Goal: Information Seeking & Learning: Learn about a topic

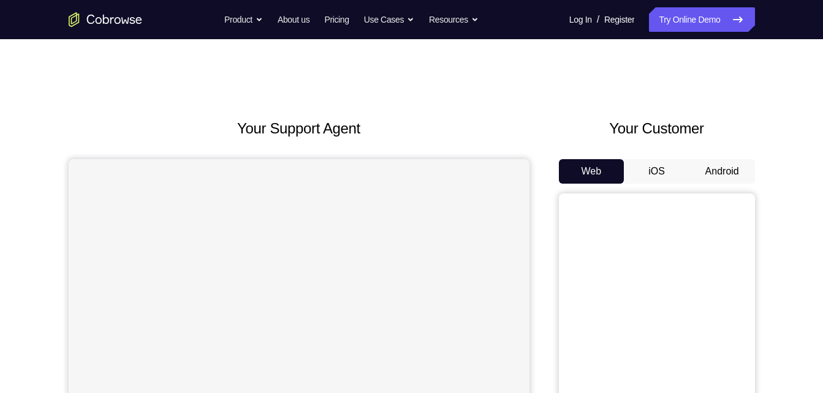
click at [746, 179] on button "Android" at bounding box center [722, 171] width 66 height 25
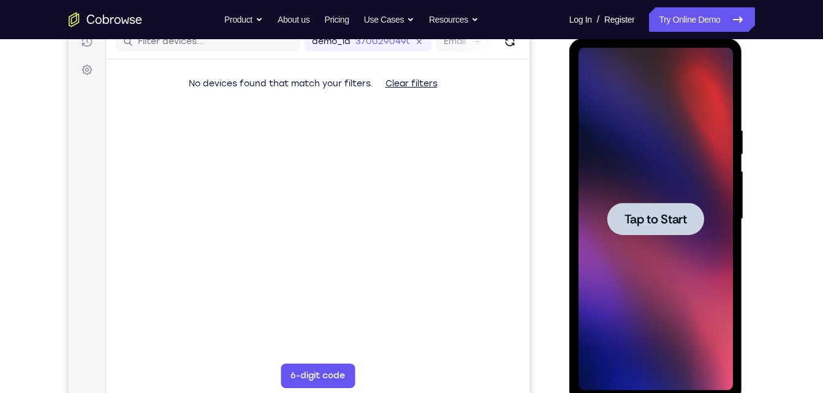
click at [717, 178] on div at bounding box center [655, 219] width 154 height 343
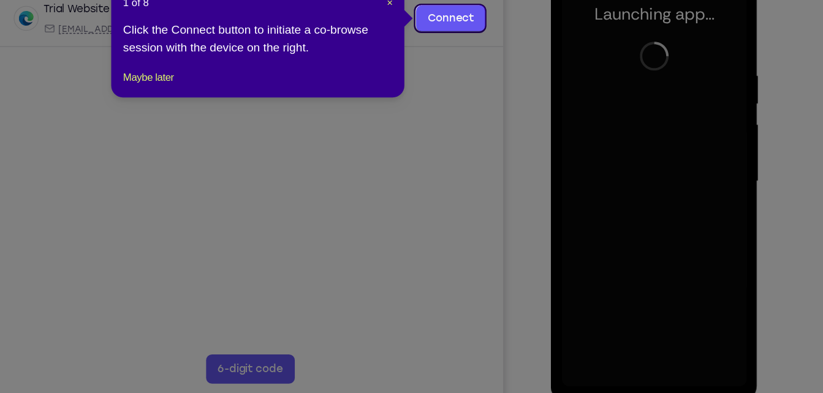
scroll to position [167, 0]
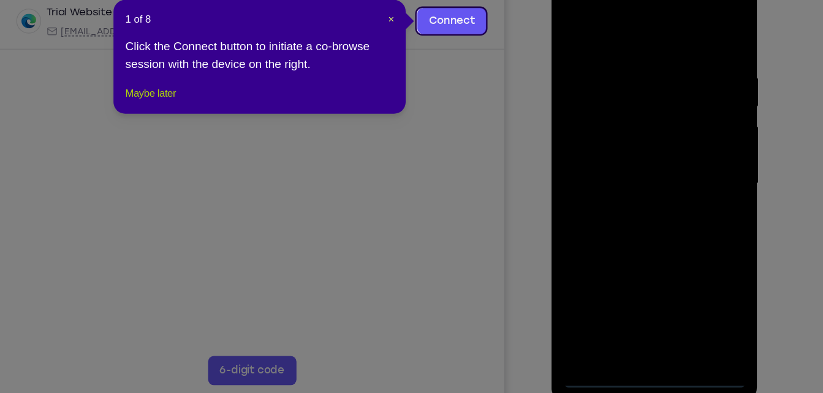
click at [243, 148] on button "Maybe later" at bounding box center [232, 141] width 42 height 15
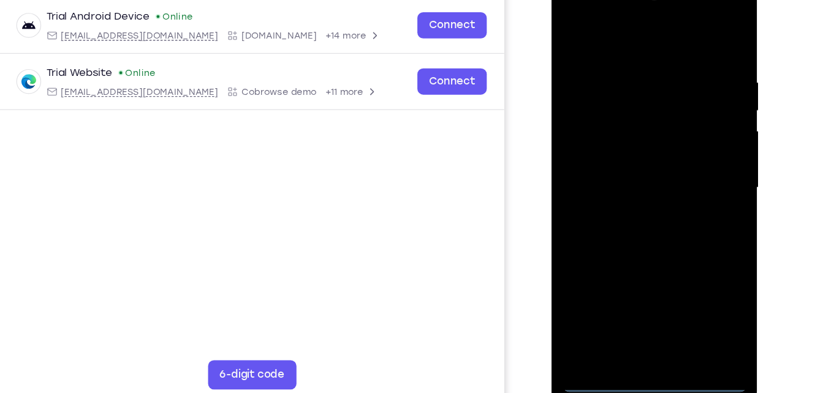
click at [636, 317] on div at bounding box center [638, 153] width 154 height 343
click at [682, 266] on div at bounding box center [638, 153] width 154 height 343
click at [641, 43] on div at bounding box center [638, 153] width 154 height 343
click at [693, 144] on div at bounding box center [638, 153] width 154 height 343
click at [629, 176] on div at bounding box center [638, 153] width 154 height 343
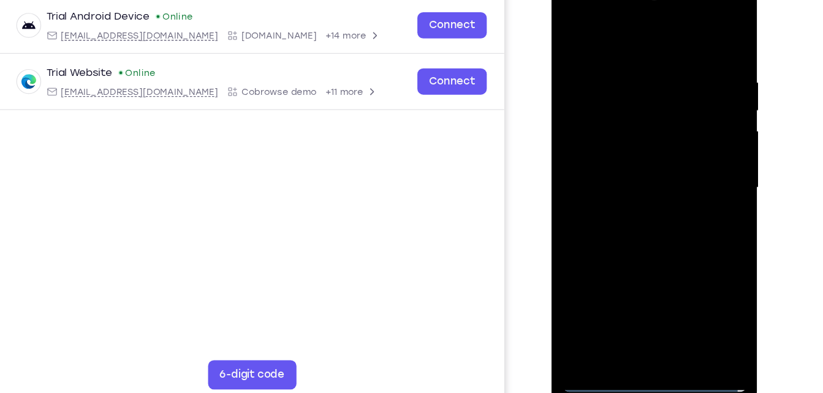
click at [621, 139] on div at bounding box center [638, 153] width 154 height 343
click at [625, 146] on div at bounding box center [638, 153] width 154 height 343
click at [630, 211] on div at bounding box center [638, 153] width 154 height 343
drag, startPoint x: 633, startPoint y: 35, endPoint x: 640, endPoint y: -23, distance: 58.0
click at [640, 0] on div at bounding box center [637, 155] width 173 height 365
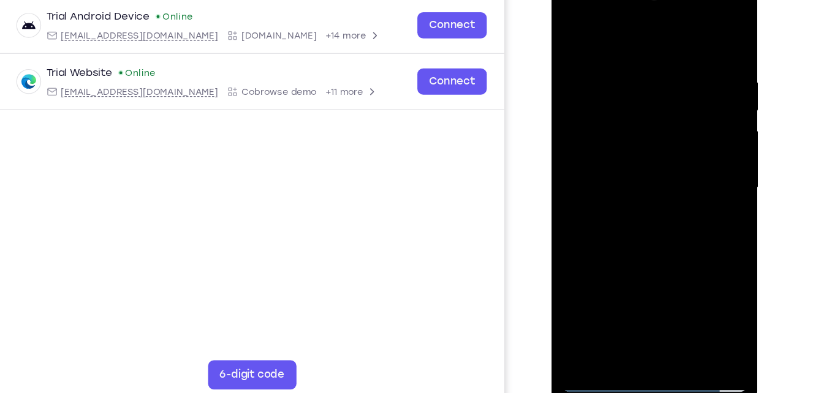
click at [666, 302] on div at bounding box center [638, 153] width 154 height 343
click at [624, 218] on div at bounding box center [638, 153] width 154 height 343
click at [635, 142] on div at bounding box center [638, 153] width 154 height 343
click at [644, 230] on div at bounding box center [638, 153] width 154 height 343
click at [690, 229] on div at bounding box center [638, 153] width 154 height 343
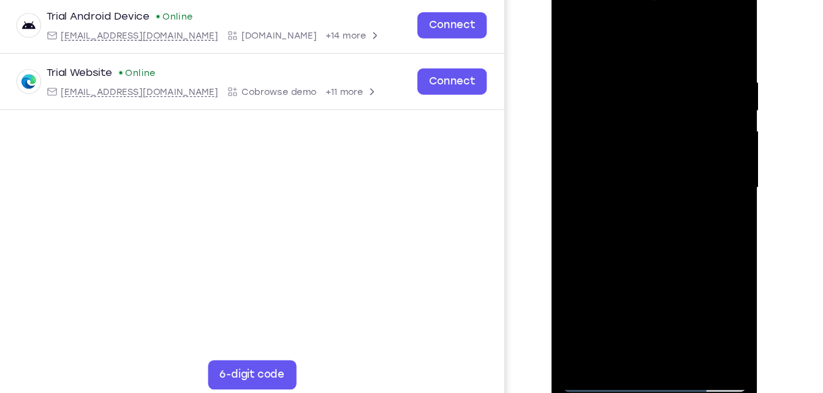
click at [704, 269] on div at bounding box center [638, 153] width 154 height 343
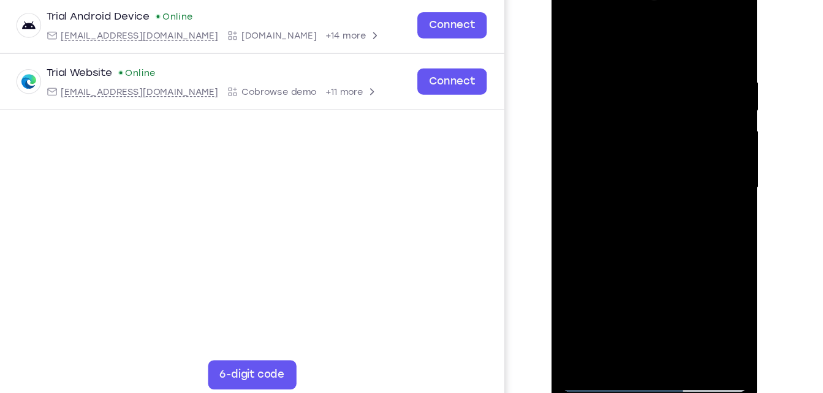
click at [574, 33] on div at bounding box center [638, 153] width 154 height 343
click at [623, 64] on div at bounding box center [638, 153] width 154 height 343
click at [698, 95] on div at bounding box center [638, 153] width 154 height 343
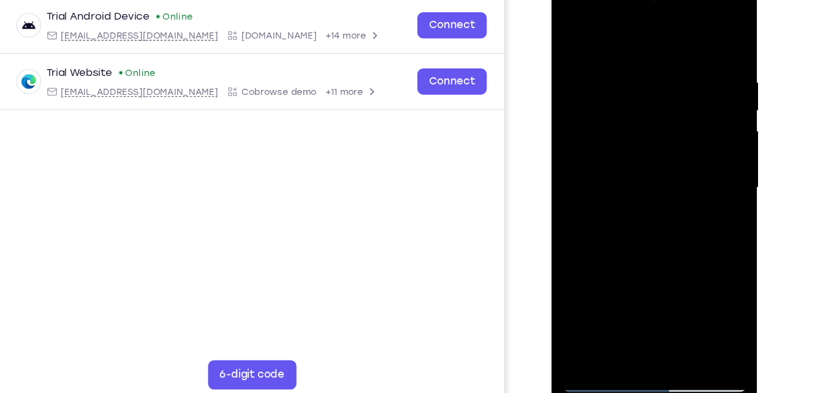
click at [583, 104] on div at bounding box center [638, 153] width 154 height 343
click at [698, 99] on div at bounding box center [638, 153] width 154 height 343
click at [698, 34] on div at bounding box center [638, 153] width 154 height 343
drag, startPoint x: 646, startPoint y: 274, endPoint x: 667, endPoint y: 150, distance: 125.5
click at [667, 150] on div at bounding box center [638, 153] width 154 height 343
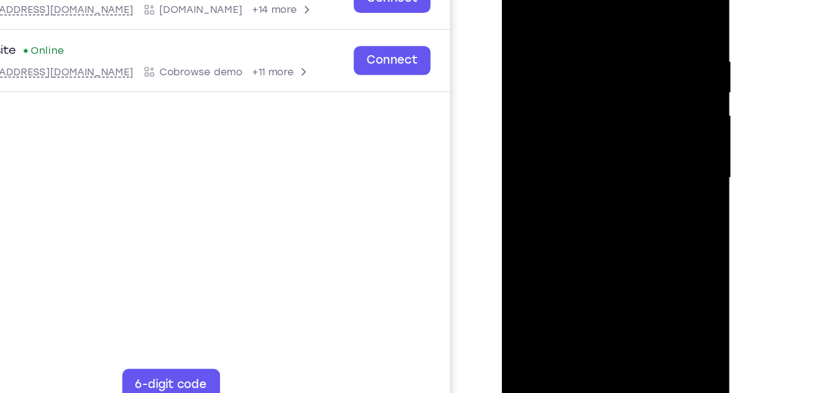
drag, startPoint x: 578, startPoint y: 176, endPoint x: 615, endPoint y: -5, distance: 184.4
click at [615, 0] on div at bounding box center [589, 121] width 154 height 343
drag, startPoint x: 584, startPoint y: 227, endPoint x: 619, endPoint y: 49, distance: 181.8
click at [619, 49] on div at bounding box center [589, 121] width 154 height 343
drag, startPoint x: 604, startPoint y: 191, endPoint x: 625, endPoint y: 85, distance: 108.0
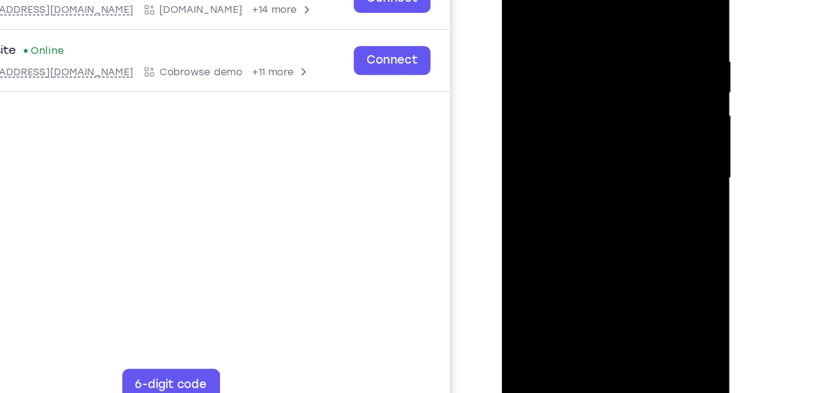
click at [625, 85] on div at bounding box center [589, 121] width 154 height 343
drag, startPoint x: 625, startPoint y: 85, endPoint x: 624, endPoint y: 105, distance: 20.3
click at [624, 105] on div at bounding box center [589, 121] width 154 height 343
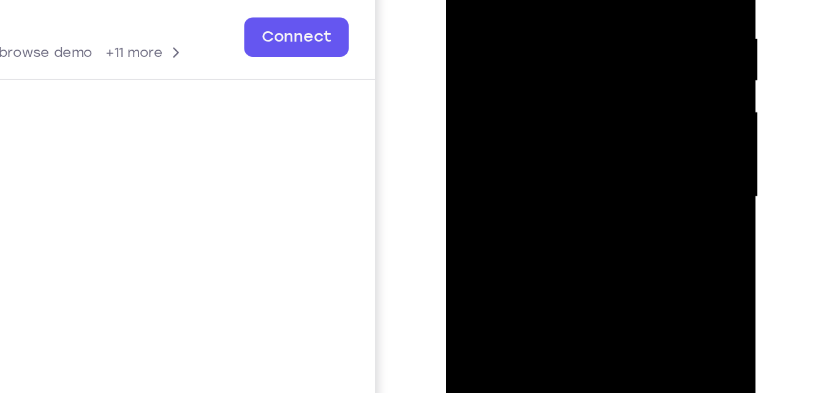
drag, startPoint x: 572, startPoint y: 81, endPoint x: 581, endPoint y: 4, distance: 78.3
click at [581, 4] on div at bounding box center [532, 54] width 154 height 343
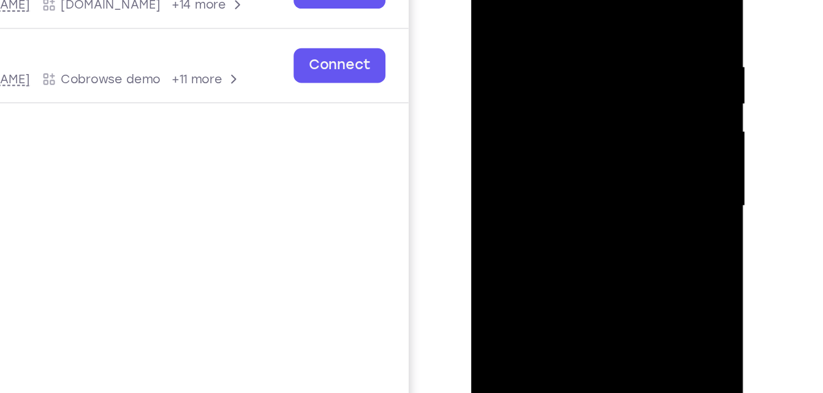
drag, startPoint x: 586, startPoint y: 144, endPoint x: 607, endPoint y: 12, distance: 134.0
click at [607, 12] on div at bounding box center [557, 102] width 154 height 343
drag, startPoint x: 578, startPoint y: 156, endPoint x: 600, endPoint y: 41, distance: 117.3
click at [600, 41] on div at bounding box center [557, 102] width 154 height 343
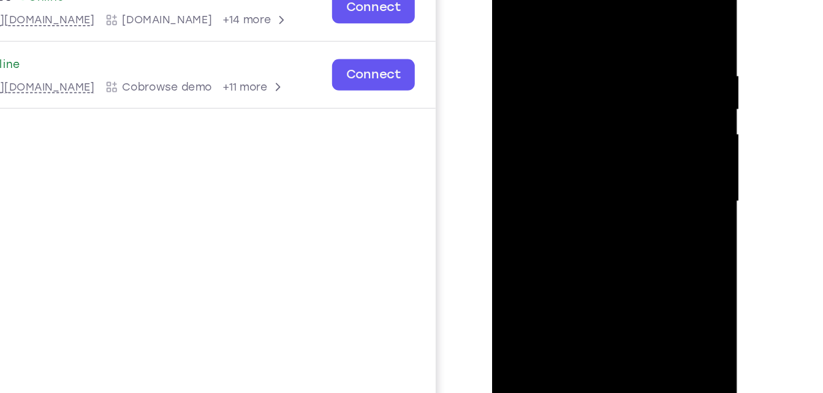
drag, startPoint x: 613, startPoint y: 83, endPoint x: 625, endPoint y: 47, distance: 37.4
click at [625, 47] on div at bounding box center [577, 126] width 154 height 343
drag, startPoint x: 598, startPoint y: 192, endPoint x: 613, endPoint y: 111, distance: 81.7
click at [613, 111] on div at bounding box center [577, 126] width 154 height 343
click at [527, 85] on div at bounding box center [577, 126] width 154 height 343
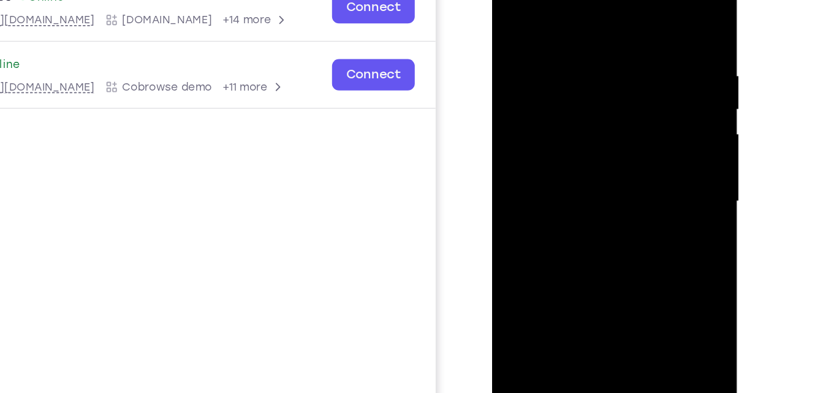
drag, startPoint x: 594, startPoint y: 180, endPoint x: 602, endPoint y: 88, distance: 92.2
click at [602, 88] on div at bounding box center [577, 126] width 154 height 343
drag, startPoint x: 583, startPoint y: 188, endPoint x: 602, endPoint y: 70, distance: 119.8
click at [602, 70] on div at bounding box center [577, 126] width 154 height 343
drag, startPoint x: 576, startPoint y: 206, endPoint x: 617, endPoint y: 10, distance: 200.2
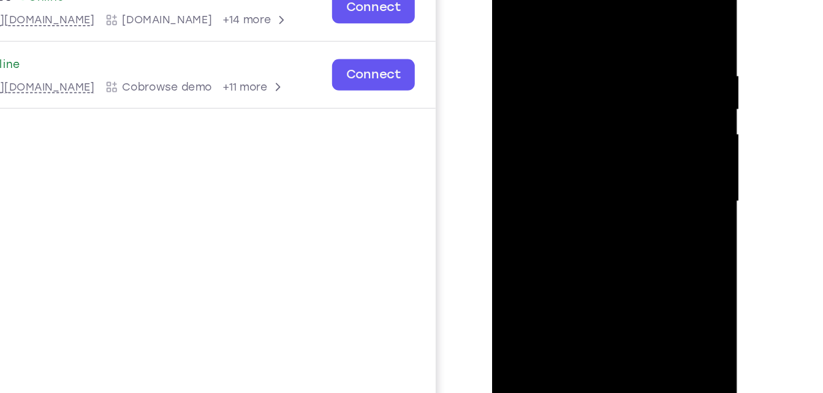
click at [617, 10] on div at bounding box center [577, 126] width 154 height 343
drag, startPoint x: 578, startPoint y: 220, endPoint x: 590, endPoint y: 159, distance: 61.8
click at [590, 159] on div at bounding box center [577, 126] width 154 height 343
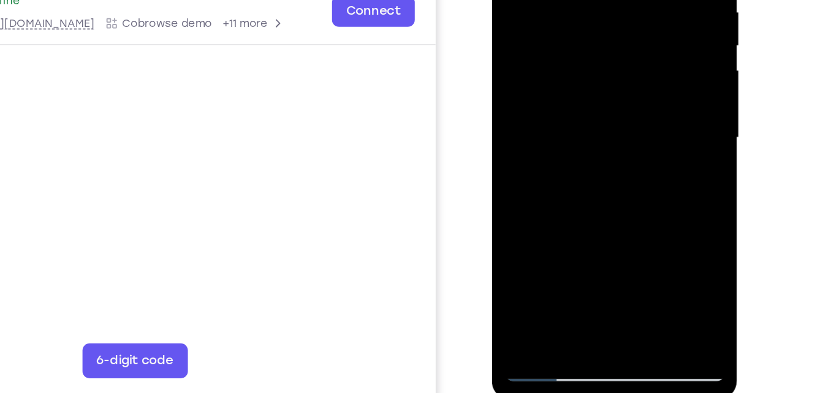
scroll to position [168, 0]
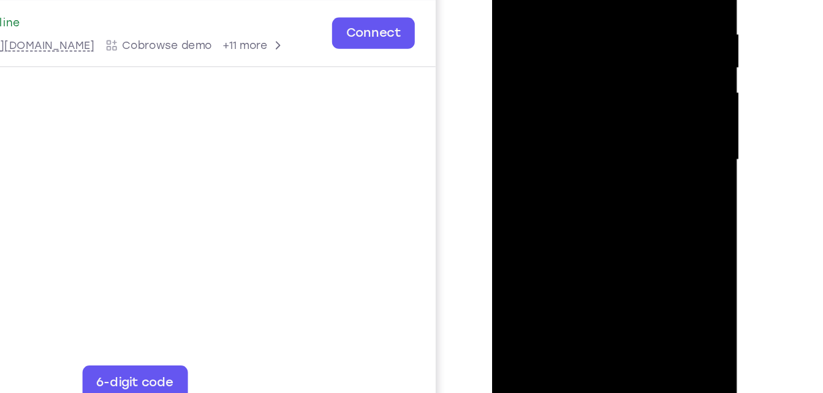
drag, startPoint x: 575, startPoint y: 195, endPoint x: 612, endPoint y: 15, distance: 183.8
click at [612, 15] on div at bounding box center [577, 84] width 154 height 343
drag, startPoint x: 586, startPoint y: 172, endPoint x: 624, endPoint y: 0, distance: 176.3
click at [624, 0] on div at bounding box center [577, 84] width 154 height 343
drag, startPoint x: 587, startPoint y: 188, endPoint x: 600, endPoint y: 110, distance: 79.6
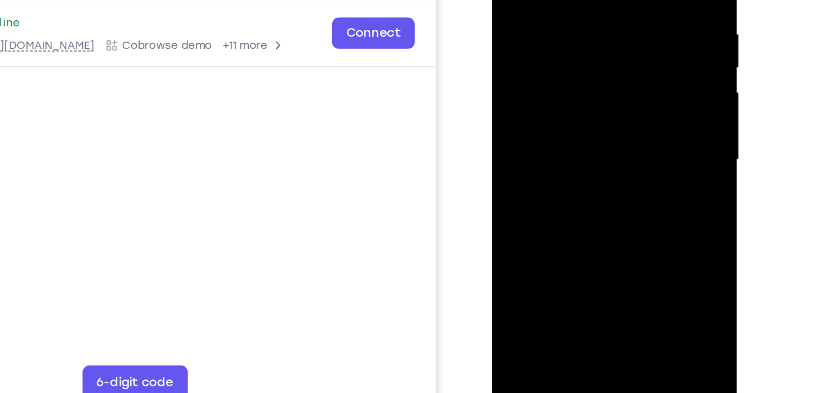
click at [600, 110] on div at bounding box center [577, 84] width 154 height 343
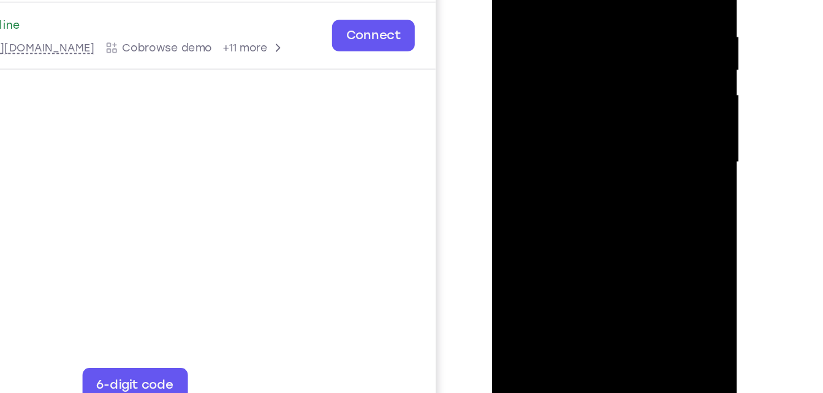
drag, startPoint x: 585, startPoint y: 195, endPoint x: 605, endPoint y: 26, distance: 169.6
click at [605, 26] on div at bounding box center [577, 86] width 154 height 343
drag, startPoint x: 579, startPoint y: 165, endPoint x: 606, endPoint y: 25, distance: 143.5
click at [606, 25] on div at bounding box center [577, 86] width 154 height 343
drag, startPoint x: 579, startPoint y: 167, endPoint x: 601, endPoint y: 65, distance: 104.7
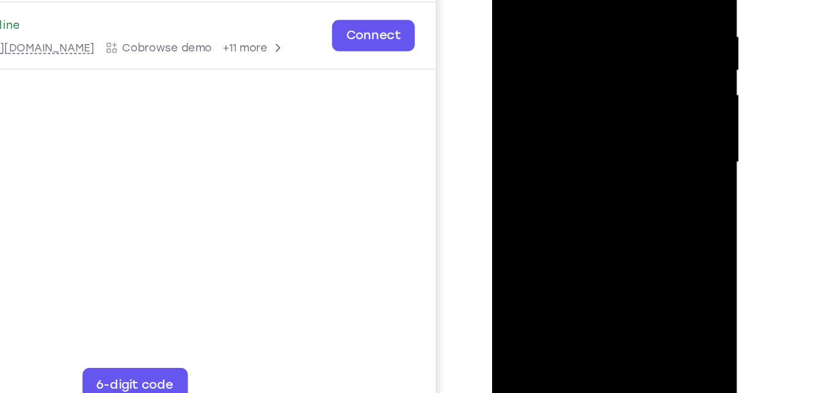
click at [601, 65] on div at bounding box center [577, 86] width 154 height 343
drag, startPoint x: 581, startPoint y: 194, endPoint x: 621, endPoint y: 9, distance: 189.8
click at [621, 9] on div at bounding box center [577, 86] width 154 height 343
drag, startPoint x: 581, startPoint y: 196, endPoint x: 605, endPoint y: 81, distance: 117.1
click at [605, 81] on div at bounding box center [577, 86] width 154 height 343
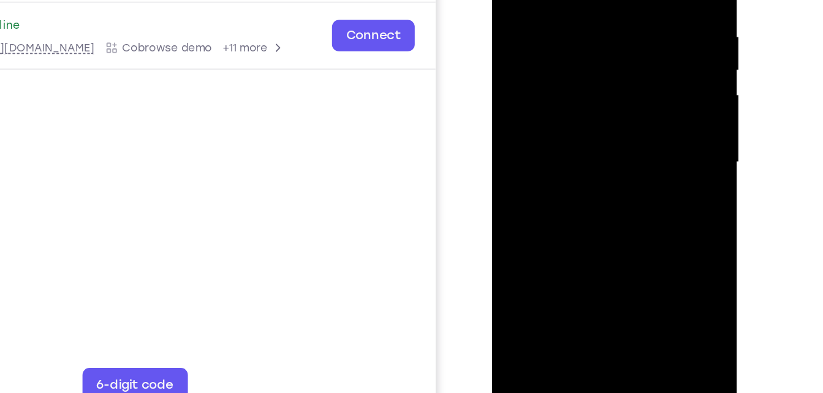
click at [648, 62] on div at bounding box center [577, 86] width 154 height 343
drag, startPoint x: 607, startPoint y: 178, endPoint x: 633, endPoint y: 35, distance: 145.0
click at [633, 35] on div at bounding box center [577, 86] width 154 height 343
drag, startPoint x: 592, startPoint y: 196, endPoint x: 613, endPoint y: 69, distance: 128.5
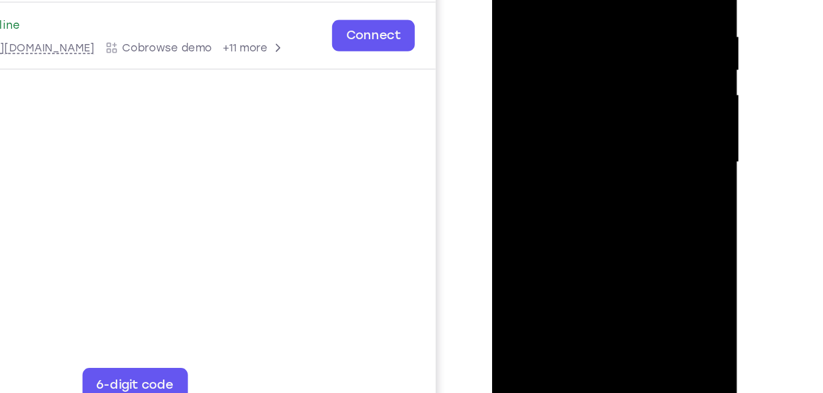
click at [613, 69] on div at bounding box center [577, 86] width 154 height 343
drag, startPoint x: 575, startPoint y: 185, endPoint x: 603, endPoint y: 29, distance: 158.0
click at [603, 29] on div at bounding box center [577, 86] width 154 height 343
drag, startPoint x: 580, startPoint y: 148, endPoint x: 621, endPoint y: -17, distance: 169.8
click at [621, 0] on div at bounding box center [577, 86] width 154 height 343
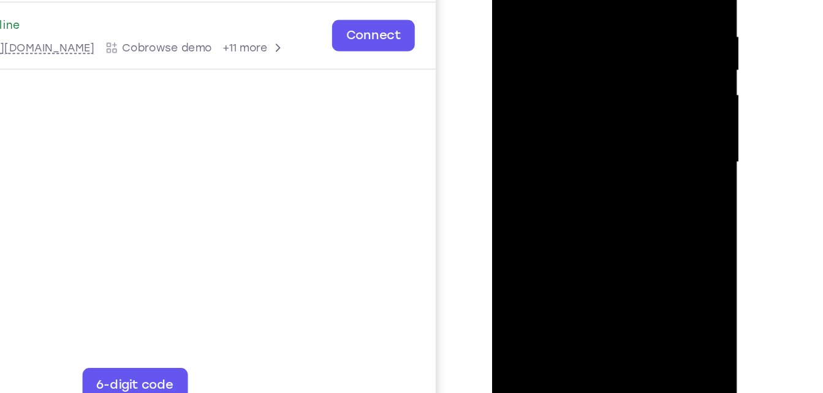
drag, startPoint x: 575, startPoint y: 184, endPoint x: 595, endPoint y: 67, distance: 119.2
click at [595, 67] on div at bounding box center [577, 86] width 154 height 343
drag, startPoint x: 597, startPoint y: 183, endPoint x: 618, endPoint y: 29, distance: 155.9
click at [618, 29] on div at bounding box center [577, 86] width 154 height 343
drag, startPoint x: 584, startPoint y: 178, endPoint x: 619, endPoint y: 20, distance: 161.9
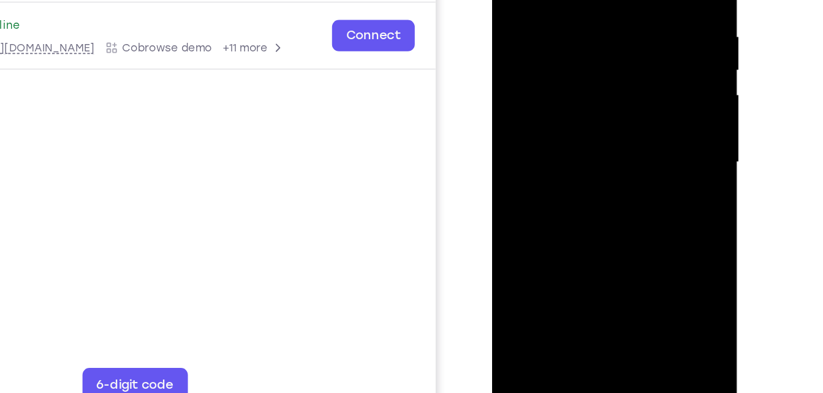
click at [619, 20] on div at bounding box center [577, 86] width 154 height 343
drag, startPoint x: 588, startPoint y: 195, endPoint x: 610, endPoint y: 74, distance: 123.2
click at [610, 74] on div at bounding box center [577, 86] width 154 height 343
drag, startPoint x: 584, startPoint y: 173, endPoint x: 603, endPoint y: 77, distance: 97.9
click at [603, 77] on div at bounding box center [577, 86] width 154 height 343
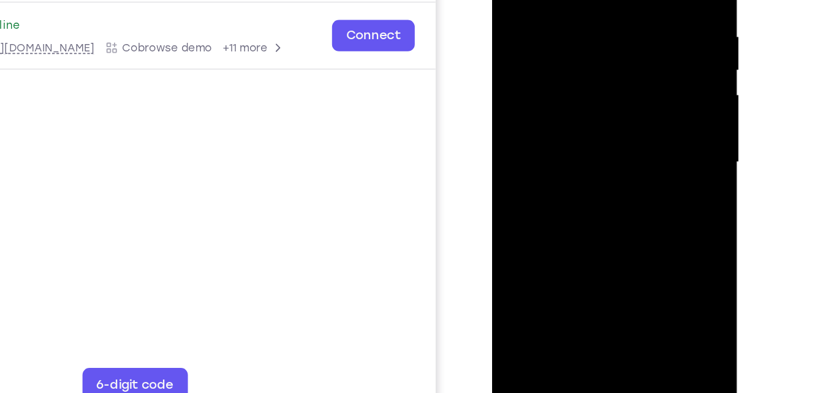
drag, startPoint x: 578, startPoint y: 177, endPoint x: 606, endPoint y: 36, distance: 144.2
click at [606, 36] on div at bounding box center [577, 86] width 154 height 343
drag, startPoint x: 571, startPoint y: 181, endPoint x: 605, endPoint y: 4, distance: 180.3
click at [605, 4] on div at bounding box center [577, 86] width 154 height 343
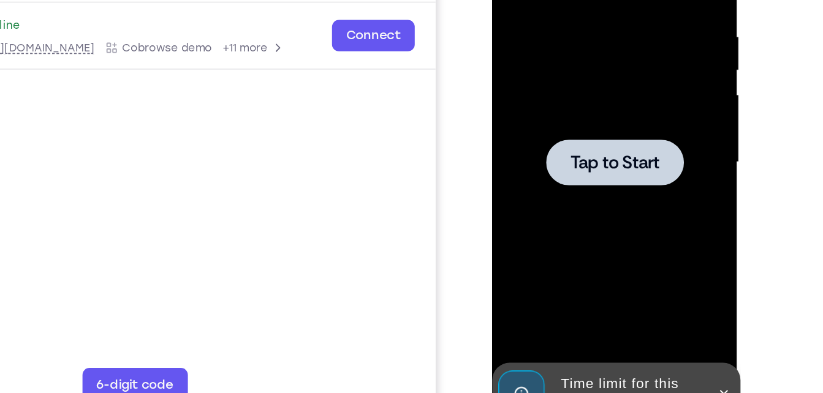
click at [621, 96] on div at bounding box center [577, 86] width 97 height 32
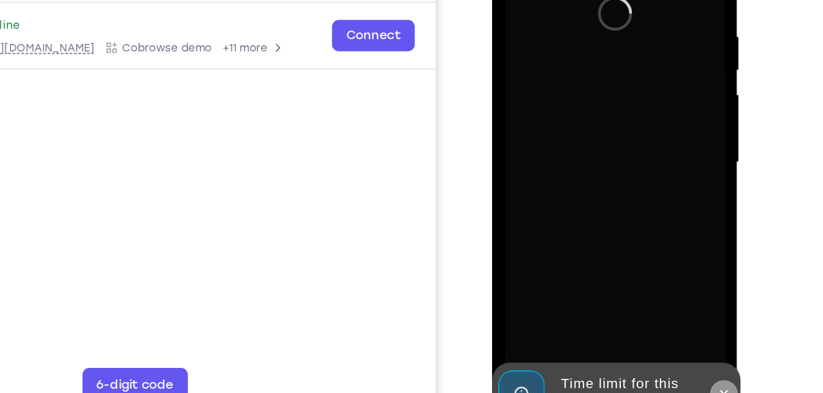
click at [655, 247] on icon at bounding box center [654, 250] width 10 height 10
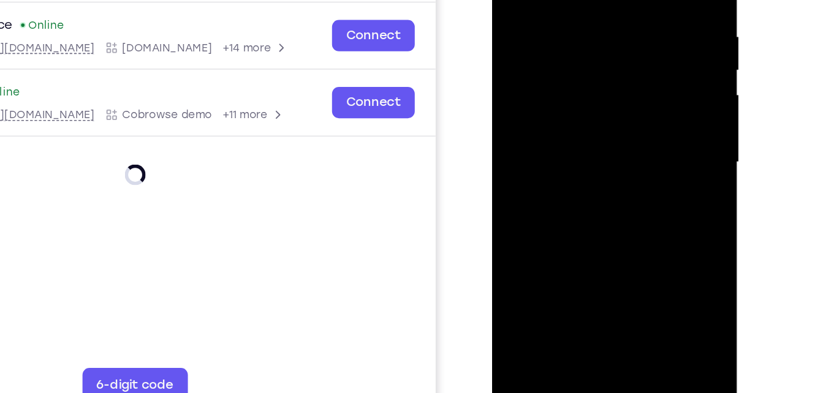
click at [576, 244] on div at bounding box center [577, 86] width 154 height 343
click at [576, 246] on div at bounding box center [577, 86] width 154 height 343
click at [624, 197] on div at bounding box center [577, 86] width 154 height 343
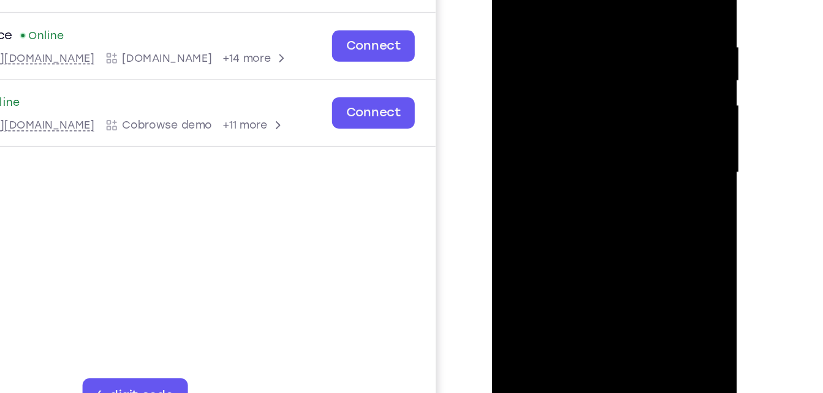
click at [533, 0] on div at bounding box center [577, 97] width 154 height 343
click at [527, 59] on div at bounding box center [577, 97] width 154 height 343
click at [569, 224] on div at bounding box center [577, 97] width 154 height 343
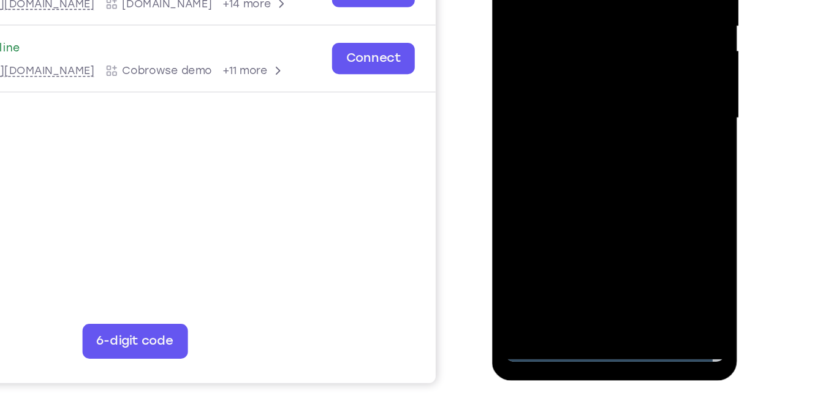
scroll to position [186, 0]
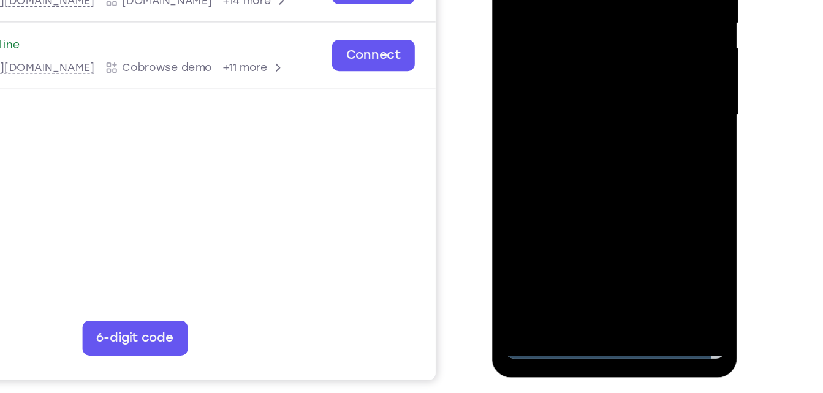
click at [531, 198] on div at bounding box center [577, 39] width 154 height 343
click at [564, 187] on div at bounding box center [577, 39] width 154 height 343
click at [564, 54] on div at bounding box center [577, 39] width 154 height 343
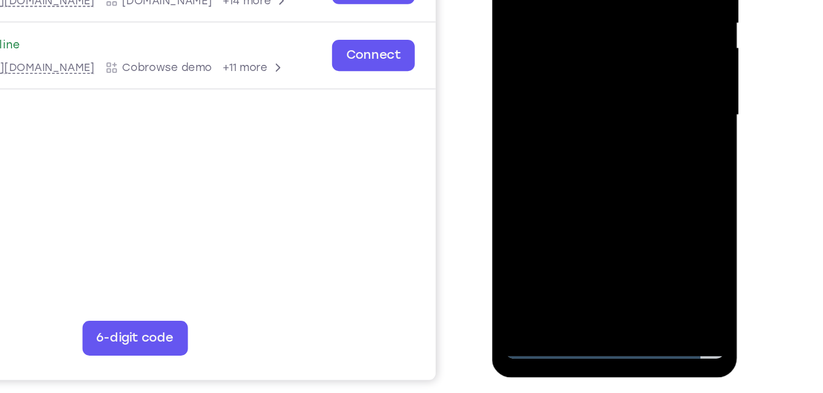
scroll to position [184, 0]
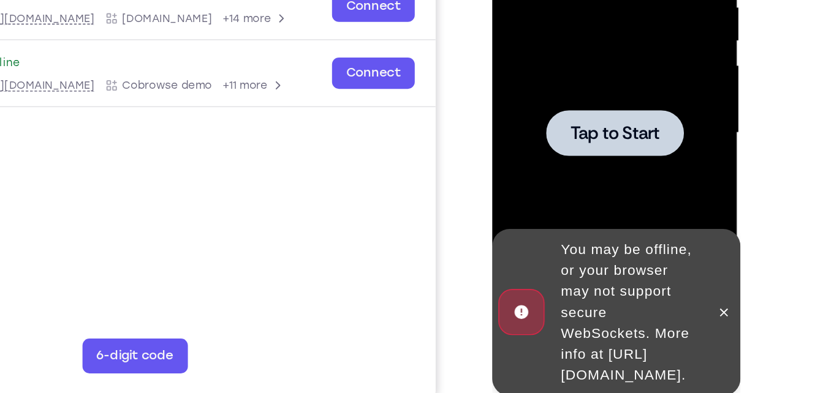
click at [562, 145] on div at bounding box center [657, 197] width 196 height 377
